Goal: Information Seeking & Learning: Check status

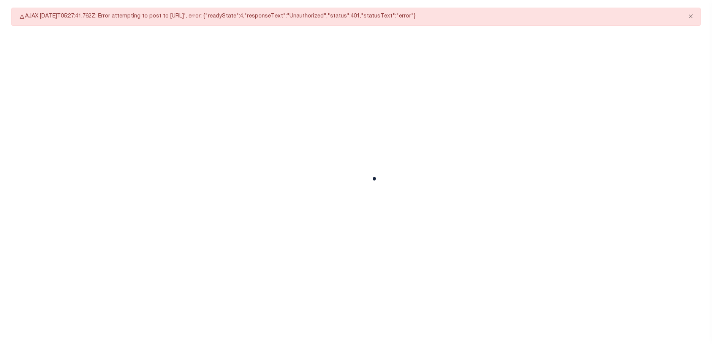
select select "CAC"
select select "CCK"
select select "USS"
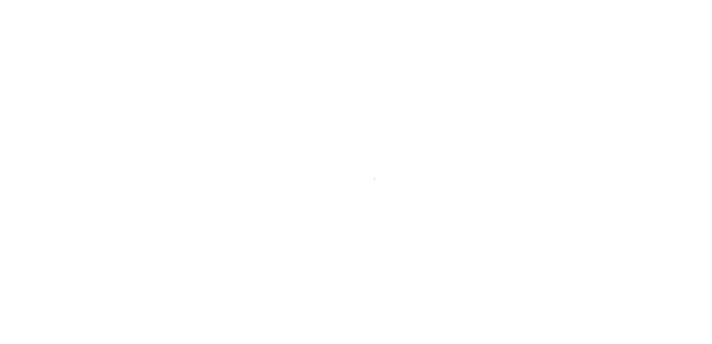
scroll to position [26, 0]
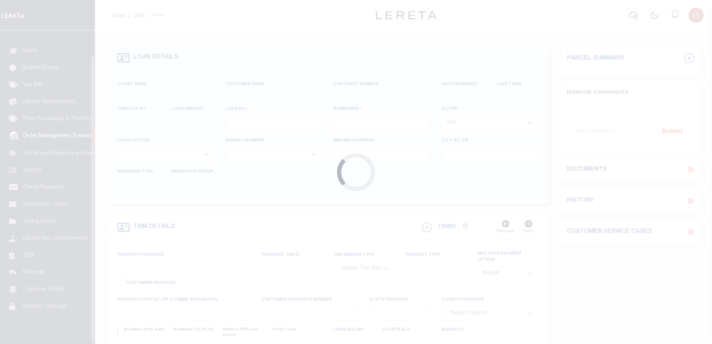
type input "92602170"
type input "DENNIS JOSEPH DEFELICE"
select select
type input "222 SW HARRISON ST"
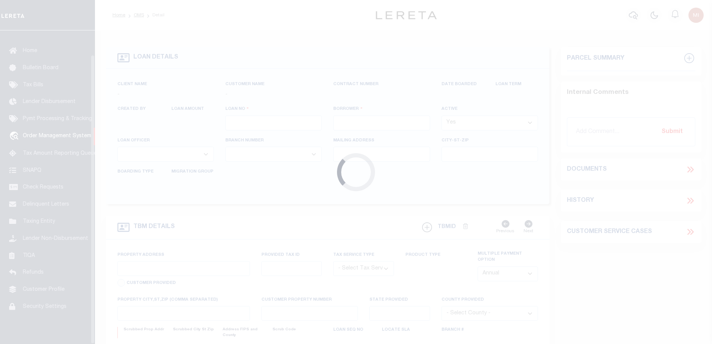
type input "PORTLAND OR 97201-5373"
select select "NonEscrow"
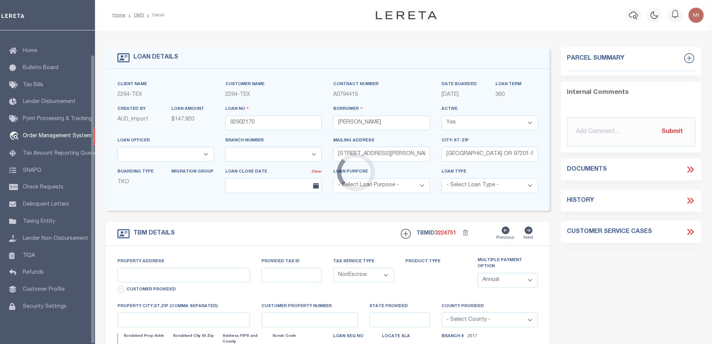
select select "22457"
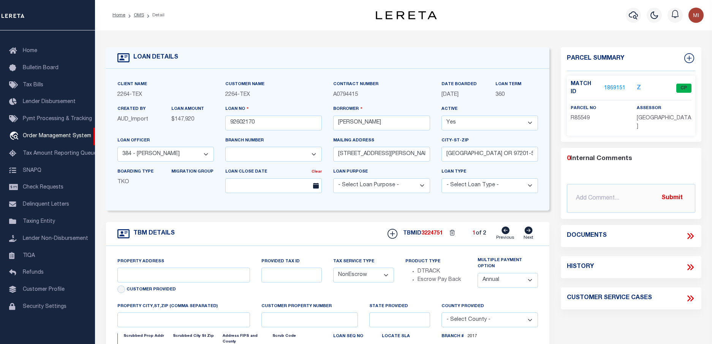
type input "BLANCO COUNTY, TX 231652001001"
type input "231652001001"
select select
type textarea "LOT 22;MAJESTIC HILLS;BLANCO COUNTY;TX"
select select "8149"
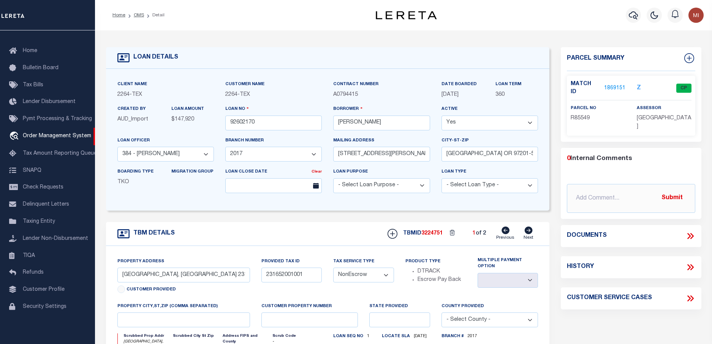
click at [687, 231] on icon at bounding box center [690, 236] width 10 height 10
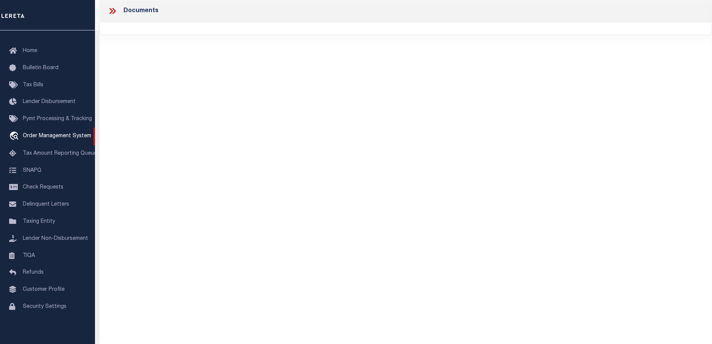
click at [112, 8] on icon at bounding box center [112, 11] width 10 height 10
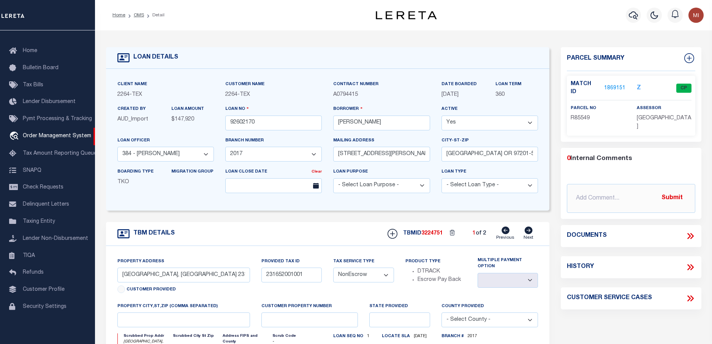
click at [689, 226] on div "Documents" at bounding box center [630, 236] width 140 height 22
click at [689, 233] on icon at bounding box center [688, 236] width 3 height 6
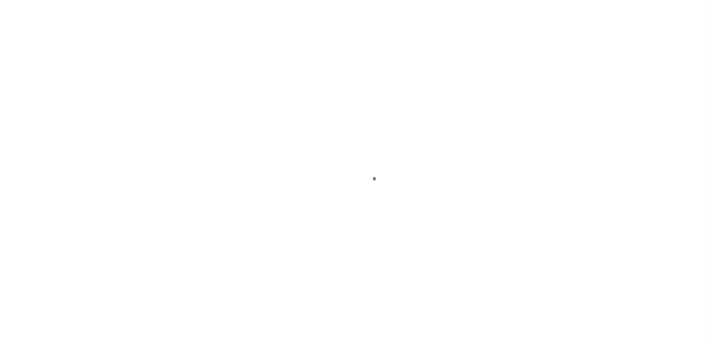
type input "92602170"
type input "DENNIS JOSEPH DEFELICE"
select select
type input "222 SW HARRISON ST"
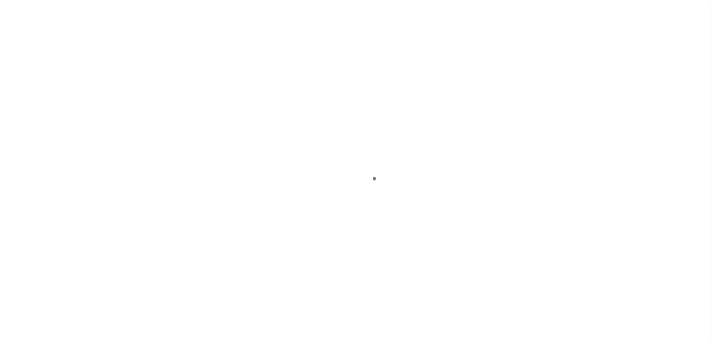
type input "PORTLAND OR 97201-5373"
select select "NonEscrow"
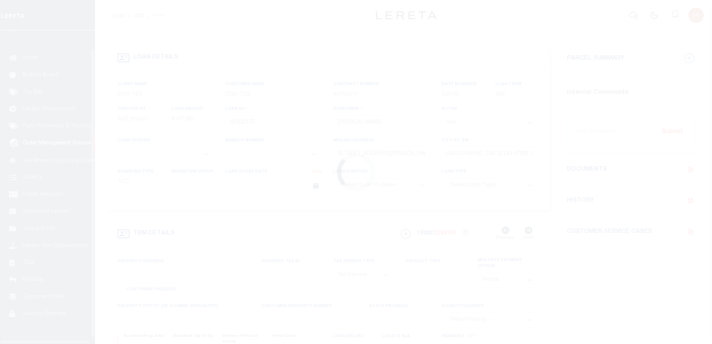
scroll to position [26, 0]
select select "8149"
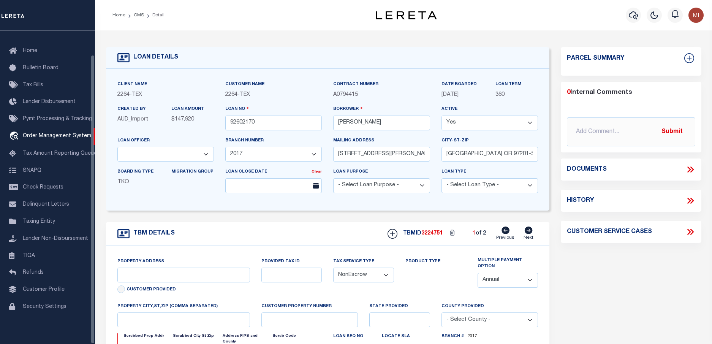
select select "22457"
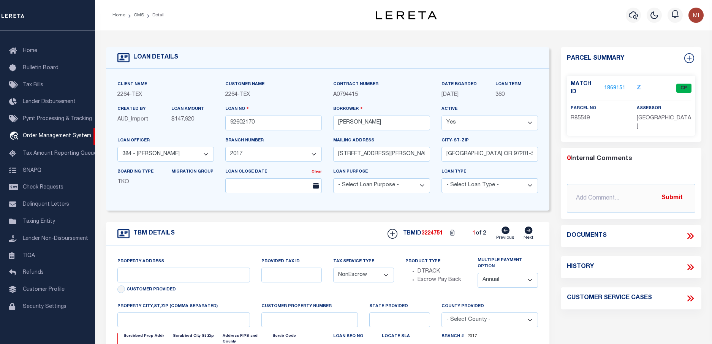
type input "BLANCO COUNTY, TX 231652001001"
type input "231652001001"
select select
type textarea "LOT 22;MAJESTIC HILLS;BLANCO COUNTY;TX"
click at [690, 233] on icon at bounding box center [691, 236] width 3 height 6
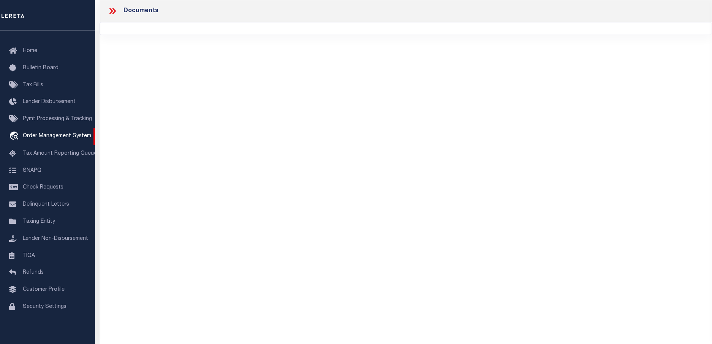
click at [112, 8] on icon at bounding box center [112, 11] width 10 height 10
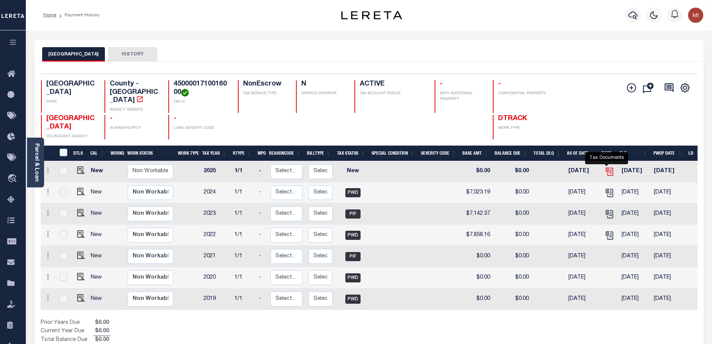
click at [607, 167] on icon "" at bounding box center [610, 171] width 6 height 8
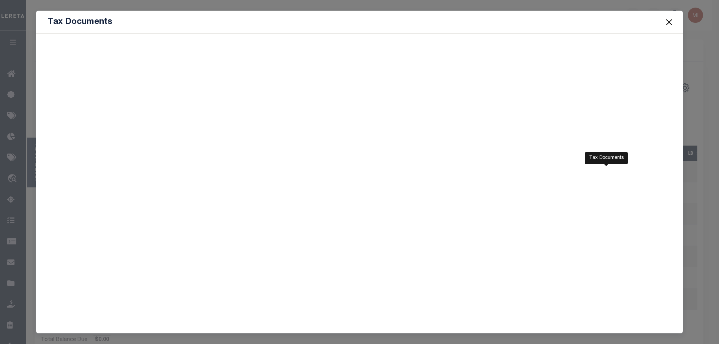
click at [672, 19] on button "Close" at bounding box center [669, 22] width 10 height 10
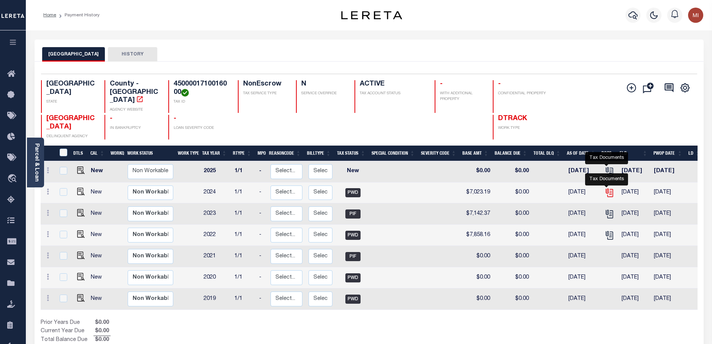
click at [608, 188] on icon "" at bounding box center [609, 193] width 10 height 10
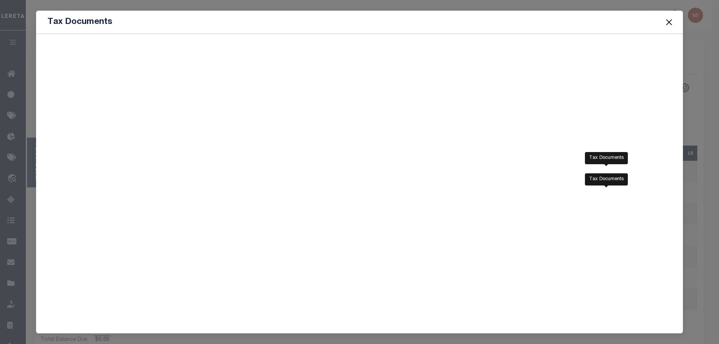
click at [669, 22] on button "Close" at bounding box center [669, 22] width 10 height 10
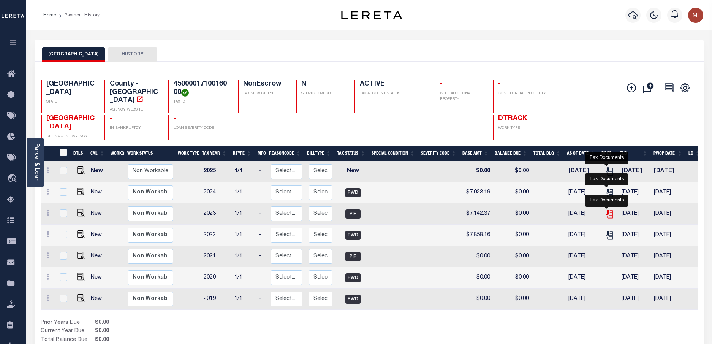
click at [605, 210] on icon "" at bounding box center [608, 213] width 6 height 6
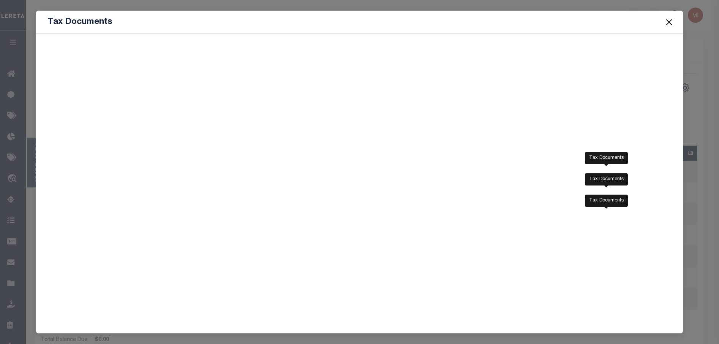
click at [675, 22] on span at bounding box center [668, 21] width 29 height 21
click at [666, 21] on button "Close" at bounding box center [669, 22] width 10 height 10
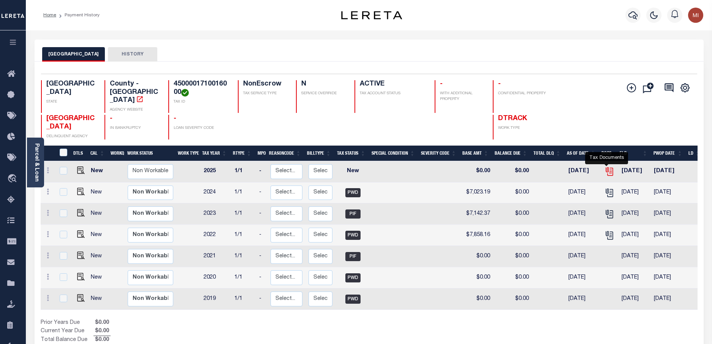
click at [605, 166] on icon "" at bounding box center [609, 171] width 10 height 10
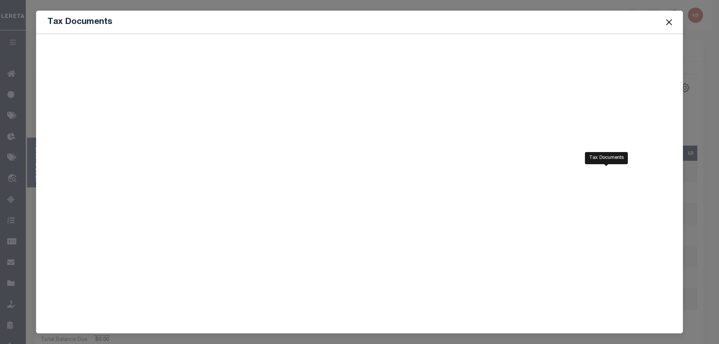
click at [668, 20] on button "Close" at bounding box center [669, 22] width 10 height 10
